Goal: Browse casually

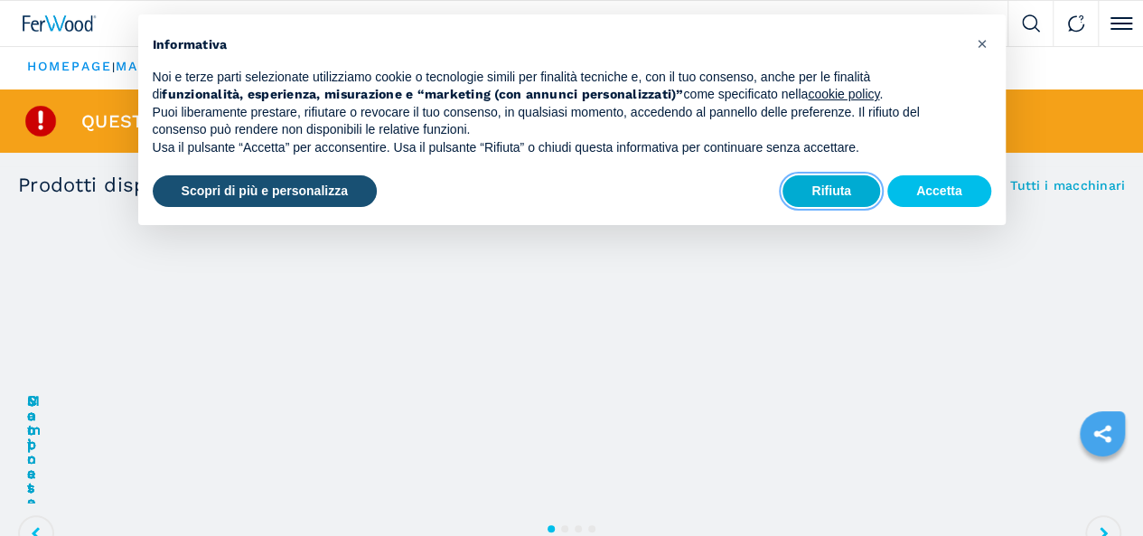
click at [846, 175] on button "Rifiuta" at bounding box center [831, 191] width 98 height 33
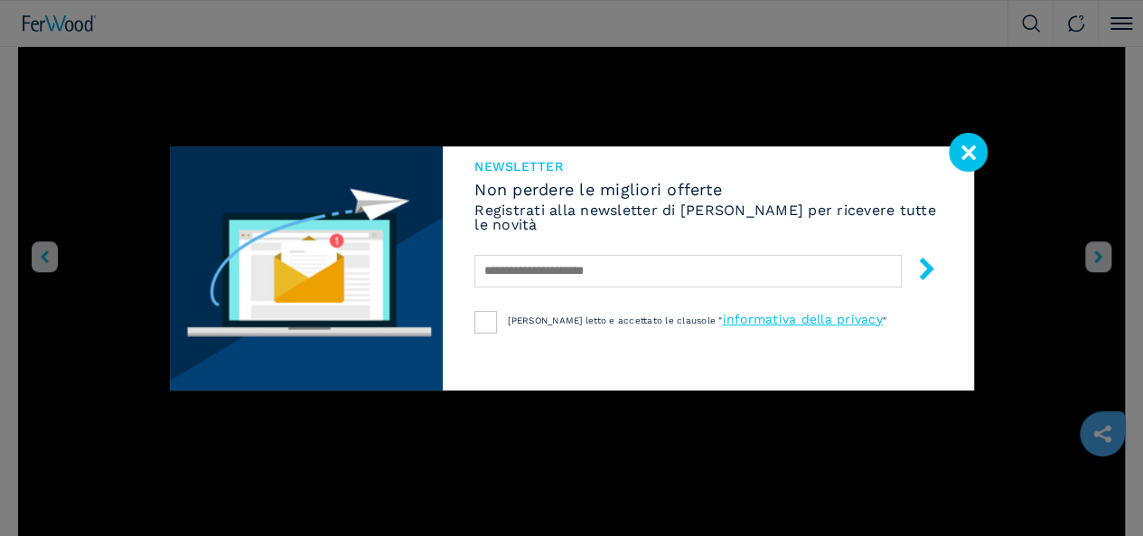
scroll to position [669, 0]
click at [971, 149] on image at bounding box center [968, 152] width 39 height 39
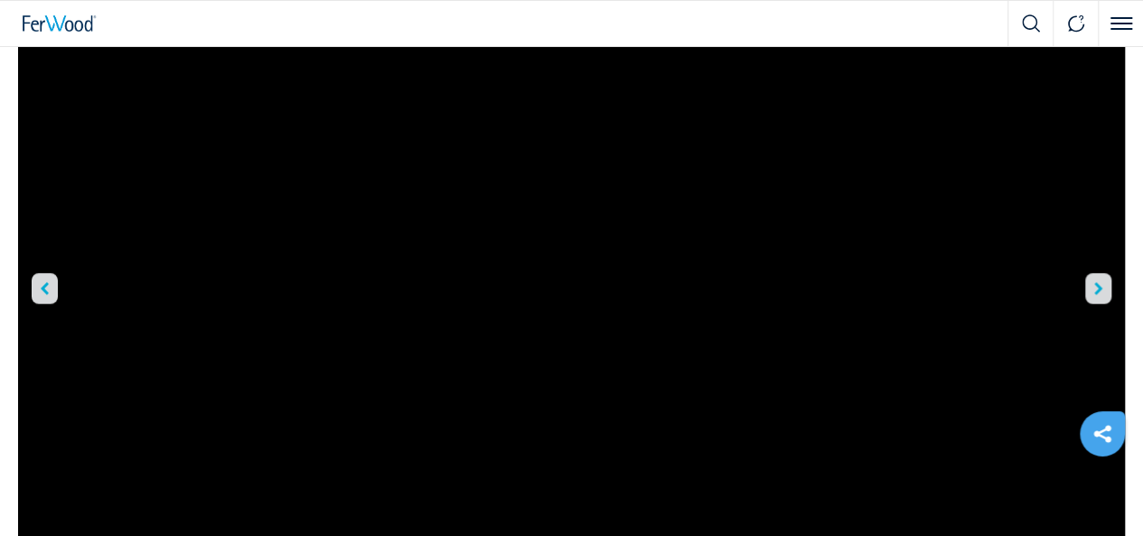
click at [1094, 282] on icon "right-button" at bounding box center [1098, 288] width 8 height 13
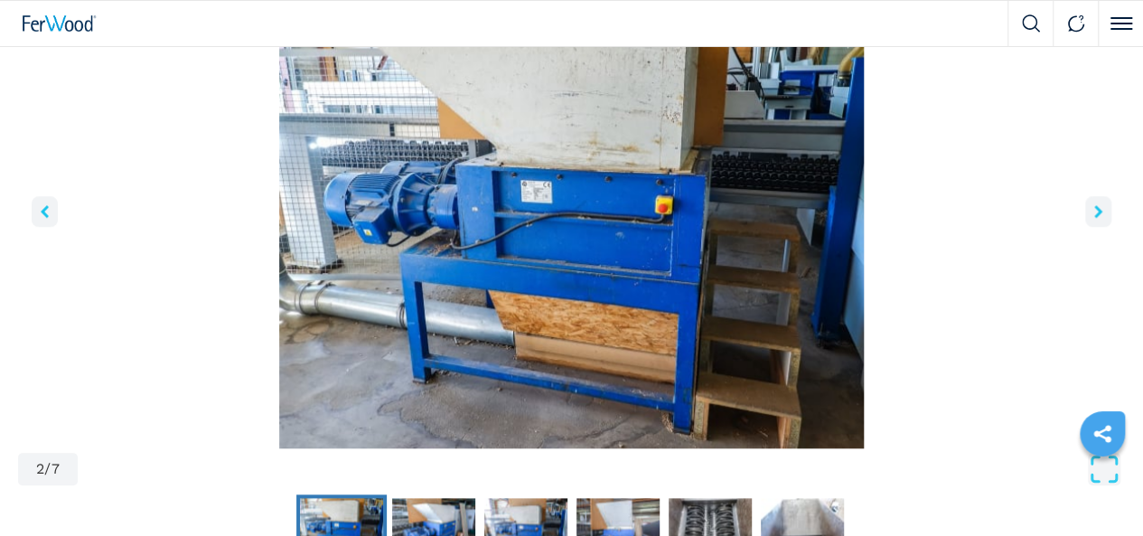
click at [1094, 218] on icon "right-button" at bounding box center [1098, 211] width 8 height 13
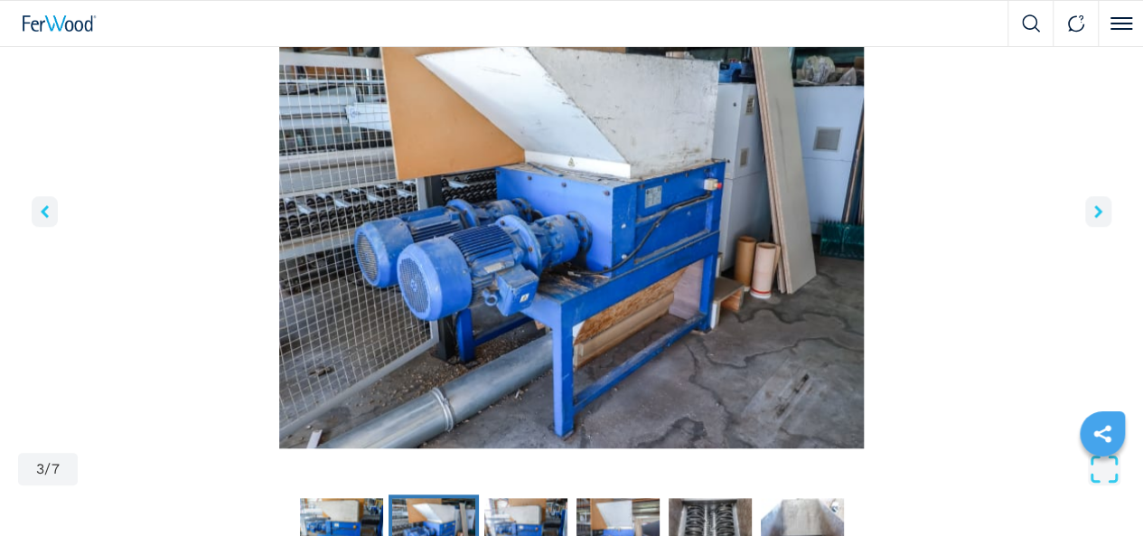
click at [1094, 218] on icon "right-button" at bounding box center [1098, 211] width 8 height 13
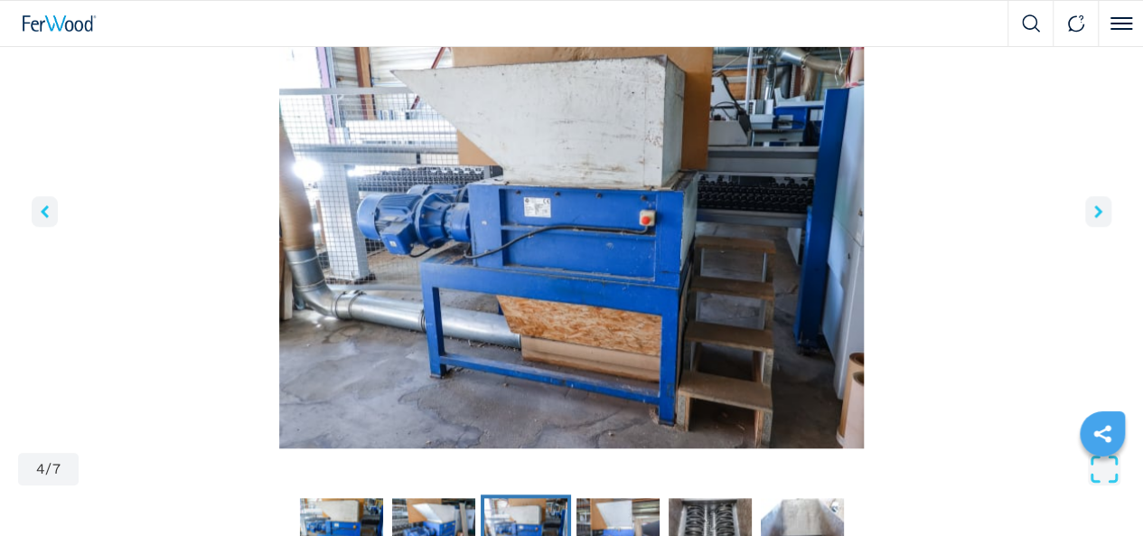
click at [49, 218] on icon "left-button" at bounding box center [45, 211] width 8 height 13
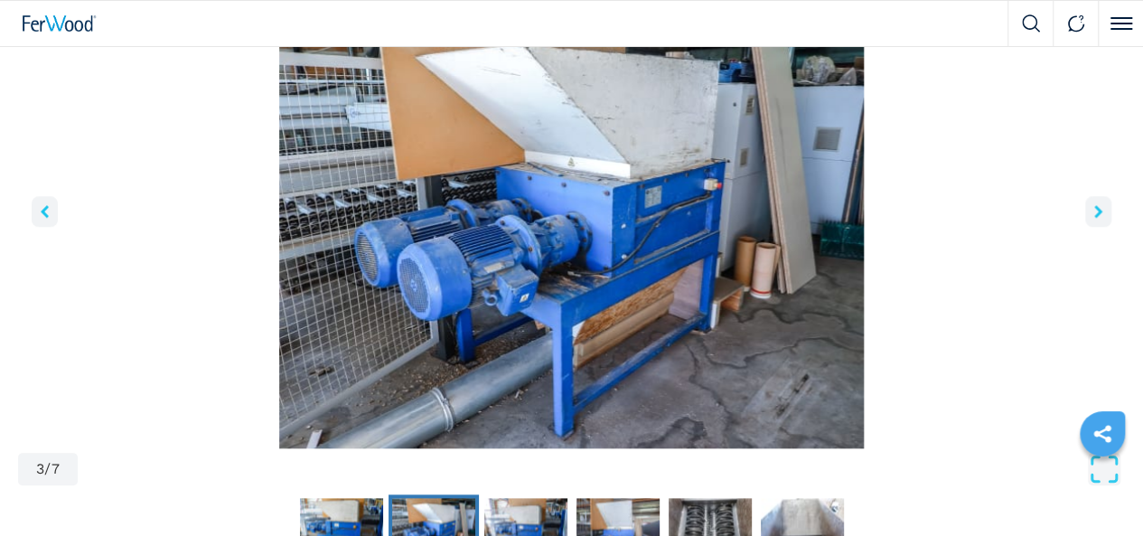
click at [1094, 218] on icon "right-button" at bounding box center [1098, 211] width 8 height 13
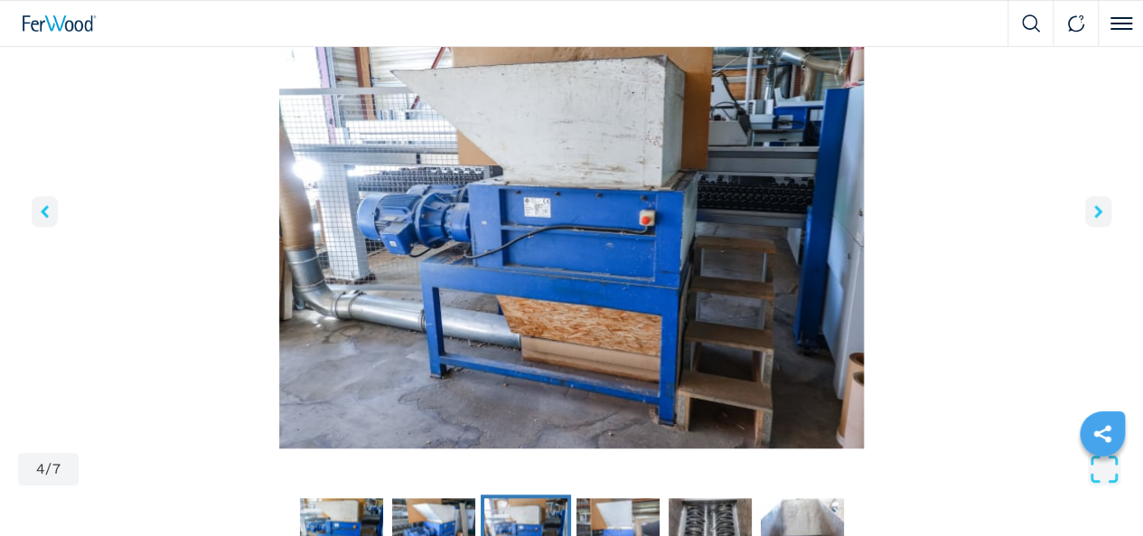
click at [1094, 218] on icon "right-button" at bounding box center [1098, 211] width 8 height 13
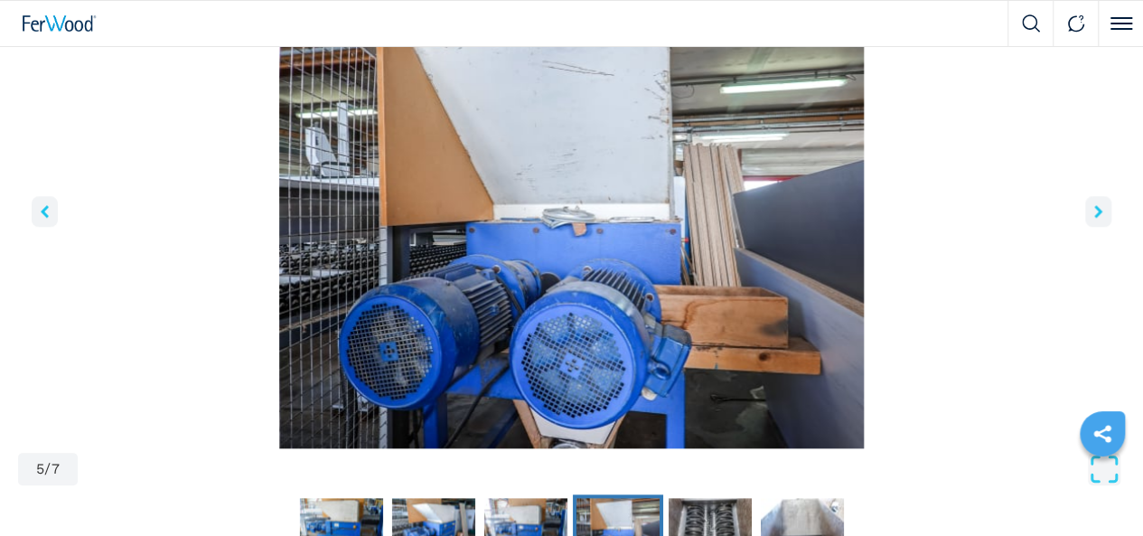
click at [1094, 218] on icon "right-button" at bounding box center [1098, 211] width 8 height 13
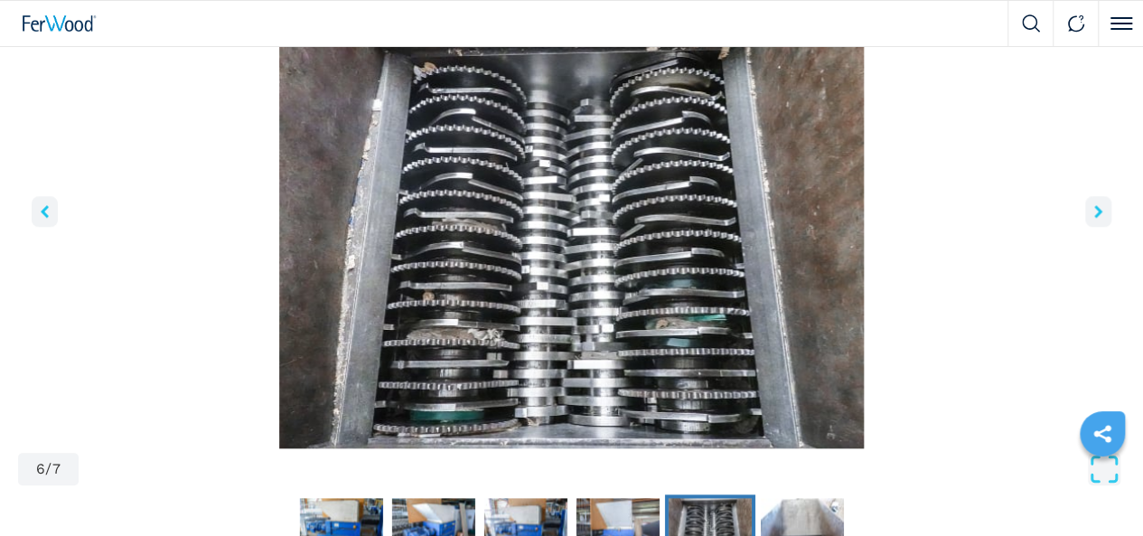
click at [1094, 218] on icon "right-button" at bounding box center [1098, 211] width 8 height 13
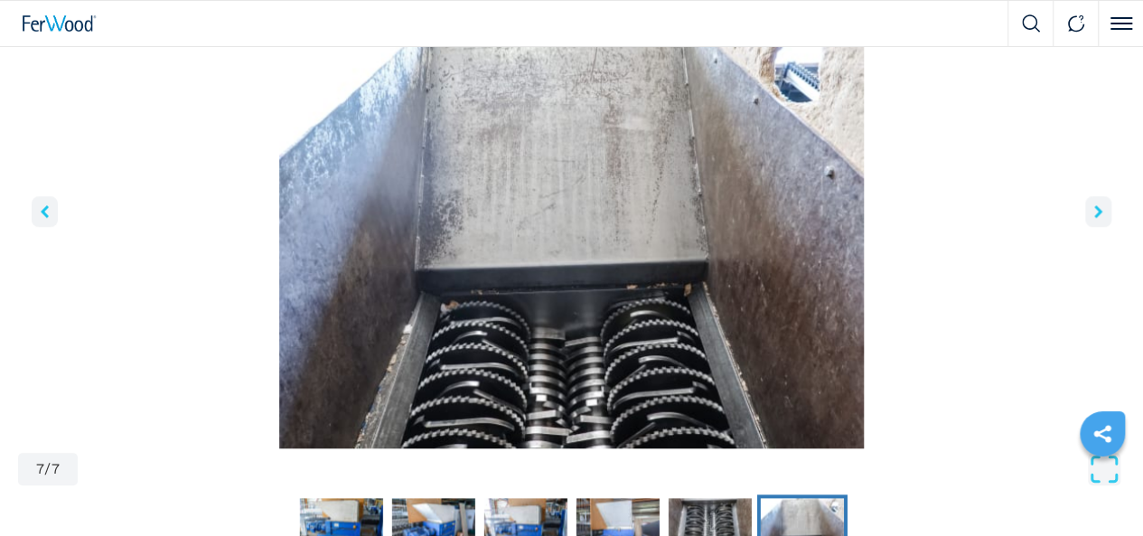
click at [1094, 218] on icon "right-button" at bounding box center [1098, 211] width 8 height 13
